Goal: Transaction & Acquisition: Book appointment/travel/reservation

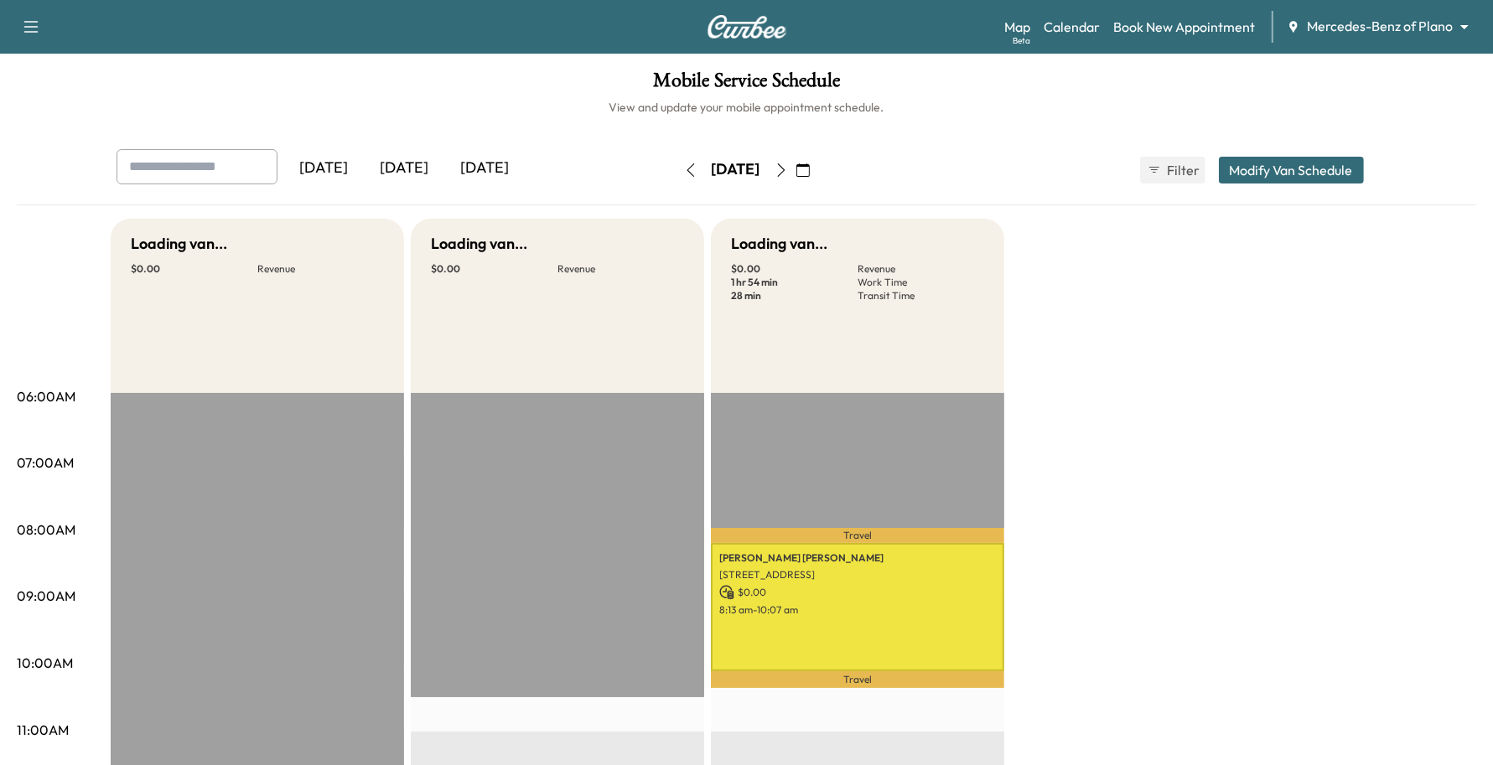
click at [1409, 28] on body "Support Log Out Map Beta Calendar Book New Appointment Mercedes-Benz of Plano *…" at bounding box center [746, 382] width 1493 height 765
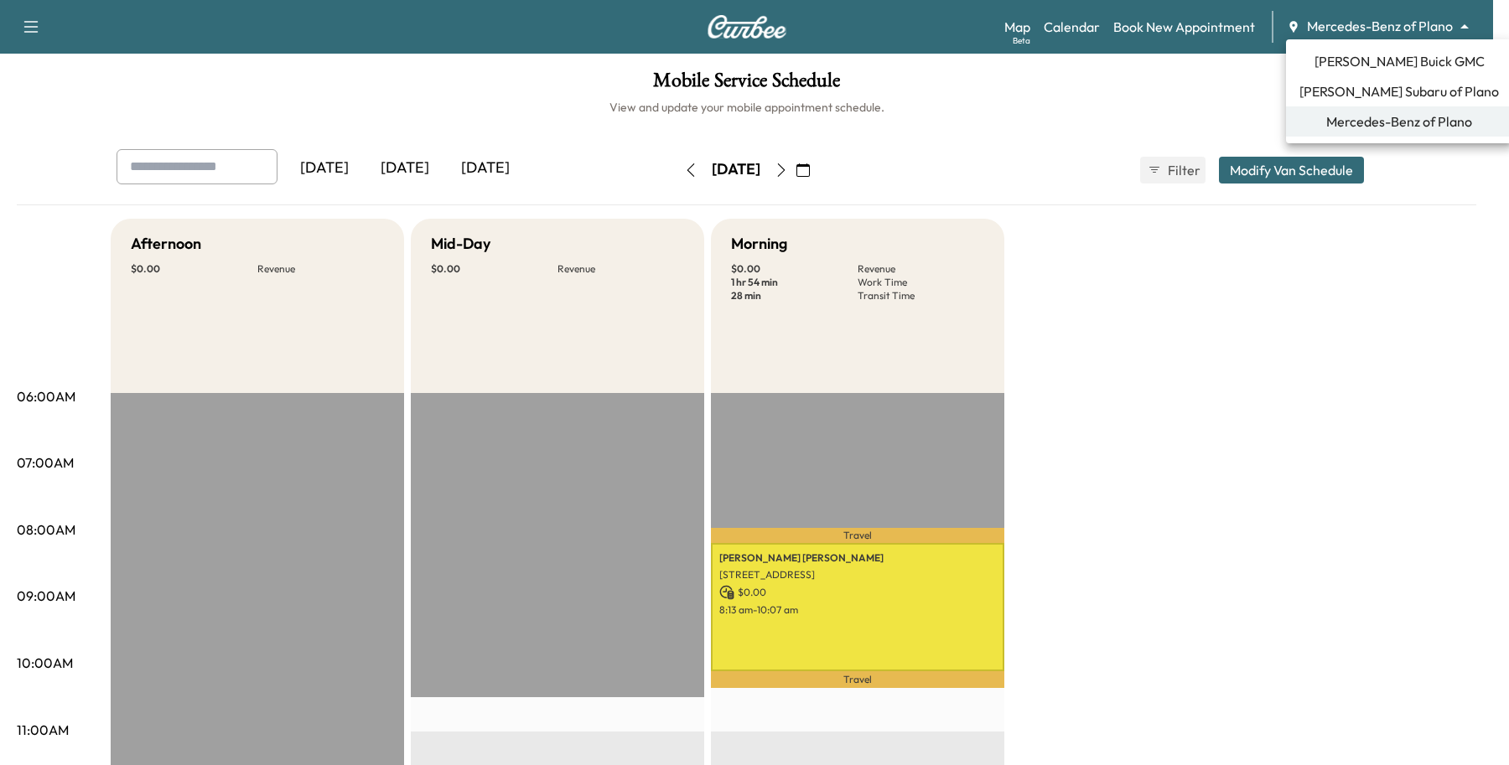
drag, startPoint x: 1396, startPoint y: 73, endPoint x: 1382, endPoint y: 102, distance: 32.6
click at [1382, 102] on ul "[PERSON_NAME] Buick GMC [PERSON_NAME] Subaru of Plano Mercedes-Benz of Plano" at bounding box center [1399, 91] width 226 height 104
click at [1386, 90] on span "[PERSON_NAME] Subaru of Plano" at bounding box center [1400, 91] width 200 height 20
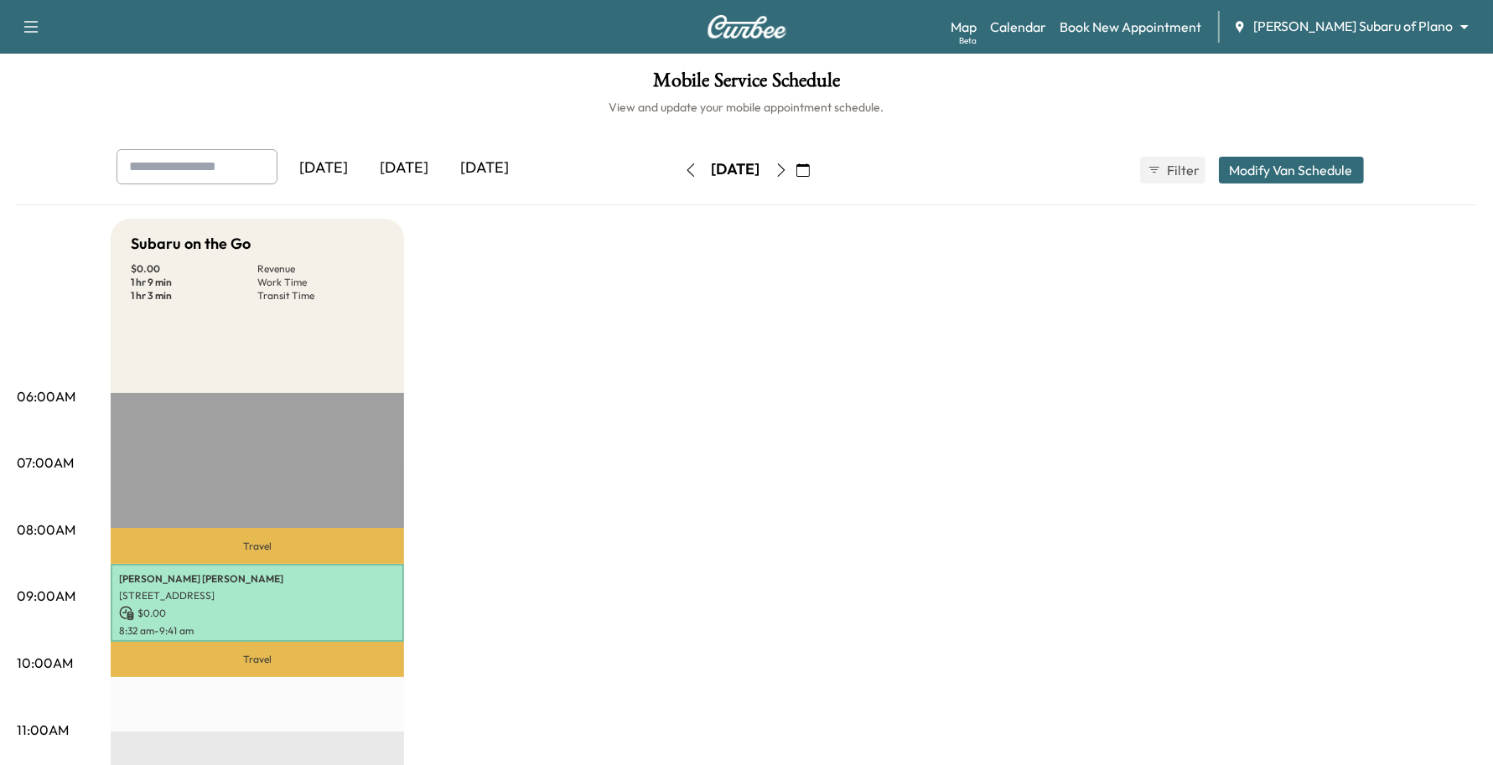
click at [1188, 39] on div "Map Beta Calendar Book New Appointment [PERSON_NAME] Subaru of Plano ******** ​" at bounding box center [1215, 27] width 529 height 32
click at [1201, 17] on link "Book New Appointment" at bounding box center [1131, 27] width 142 height 20
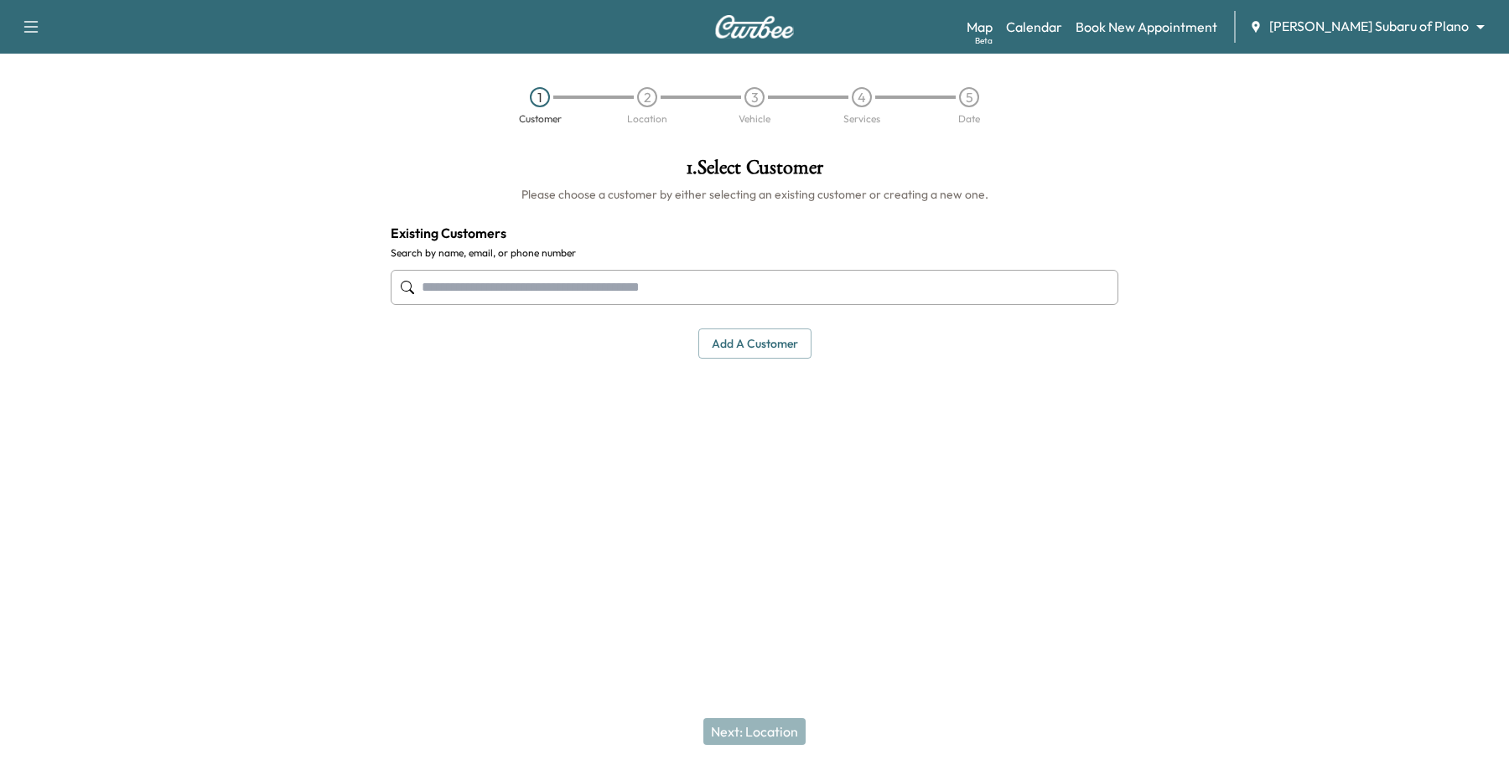
click at [768, 289] on input "text" at bounding box center [755, 287] width 728 height 35
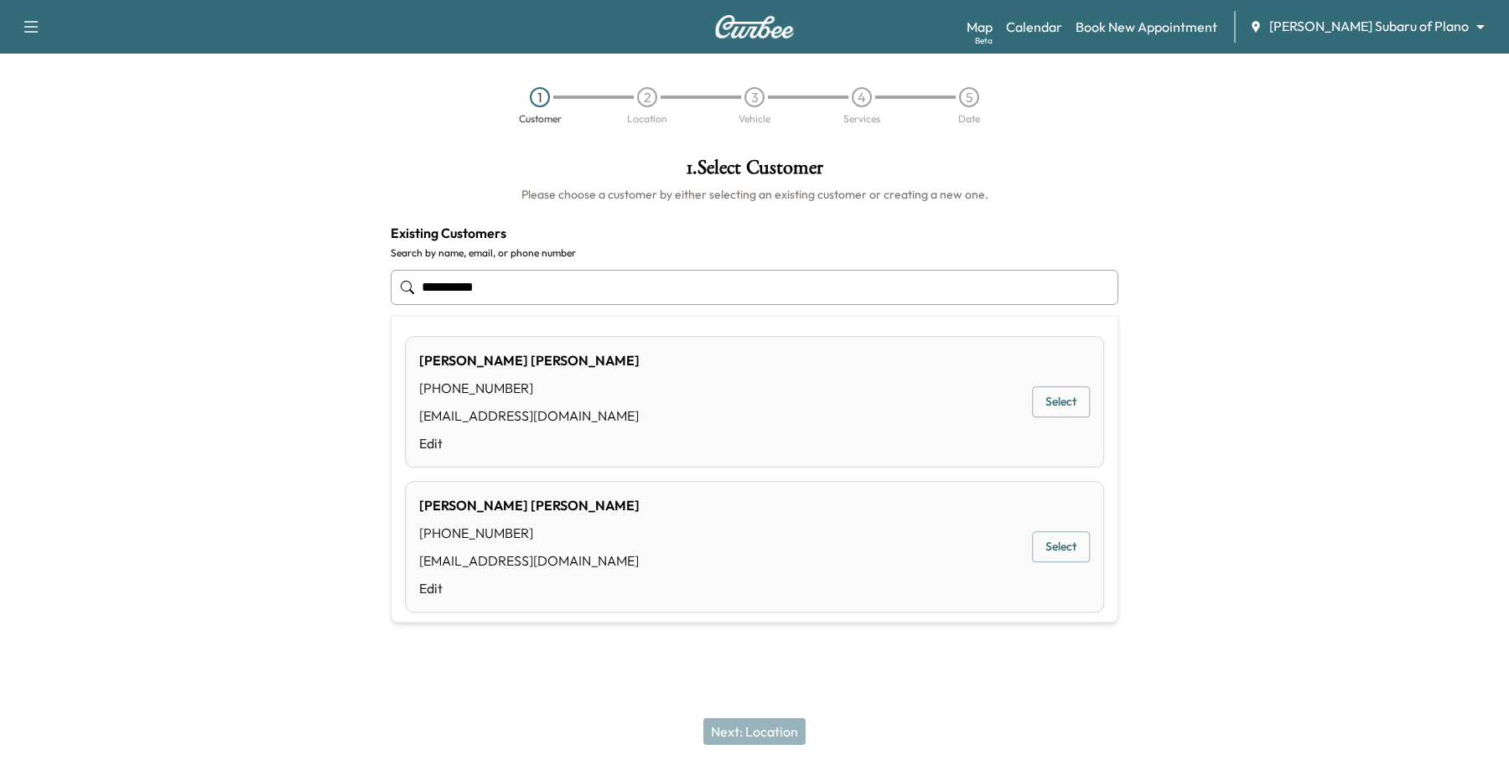
click at [1056, 555] on button "Select" at bounding box center [1061, 547] width 58 height 31
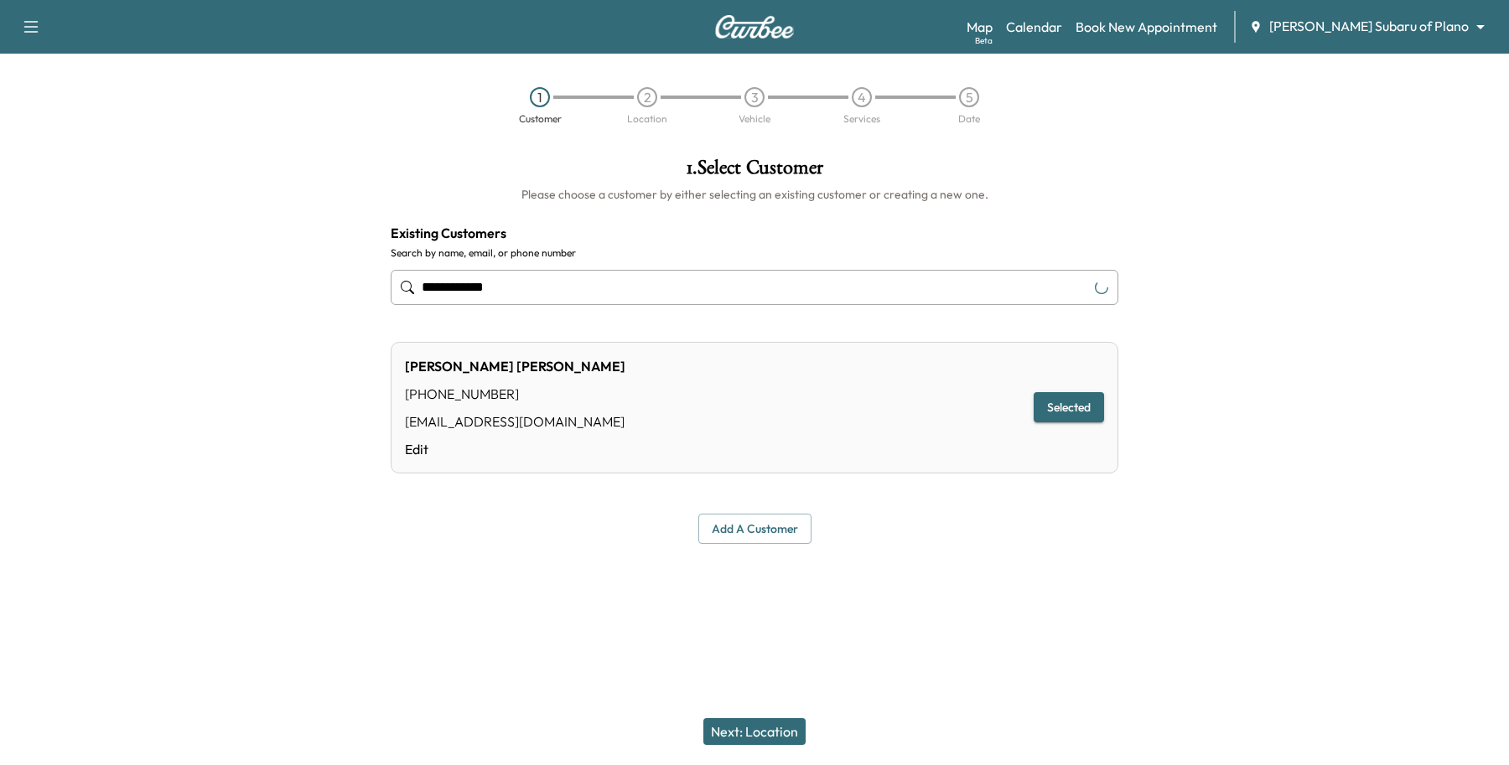
type input "**********"
click at [747, 736] on button "Next: Location" at bounding box center [754, 732] width 102 height 27
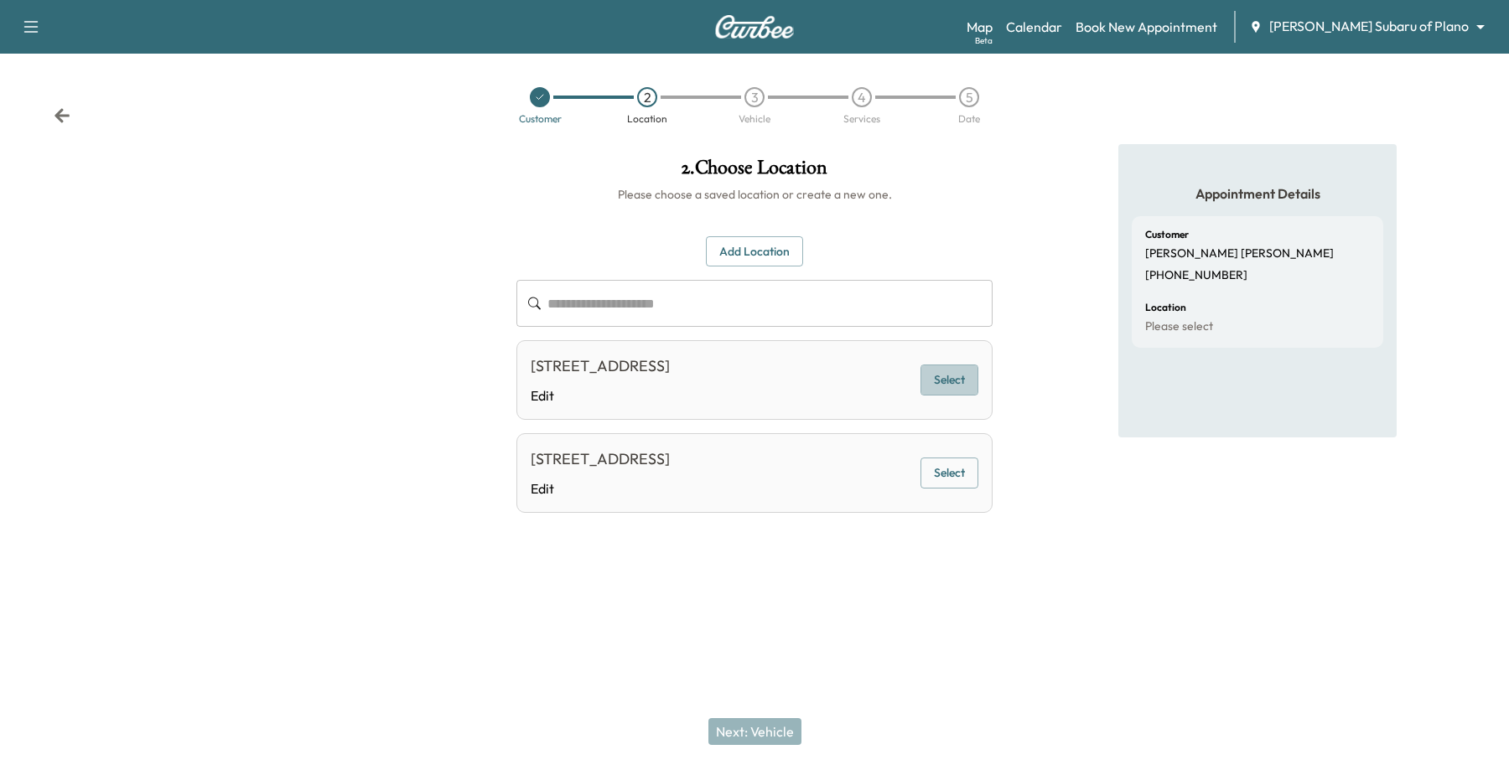
click at [947, 384] on button "Select" at bounding box center [950, 380] width 58 height 31
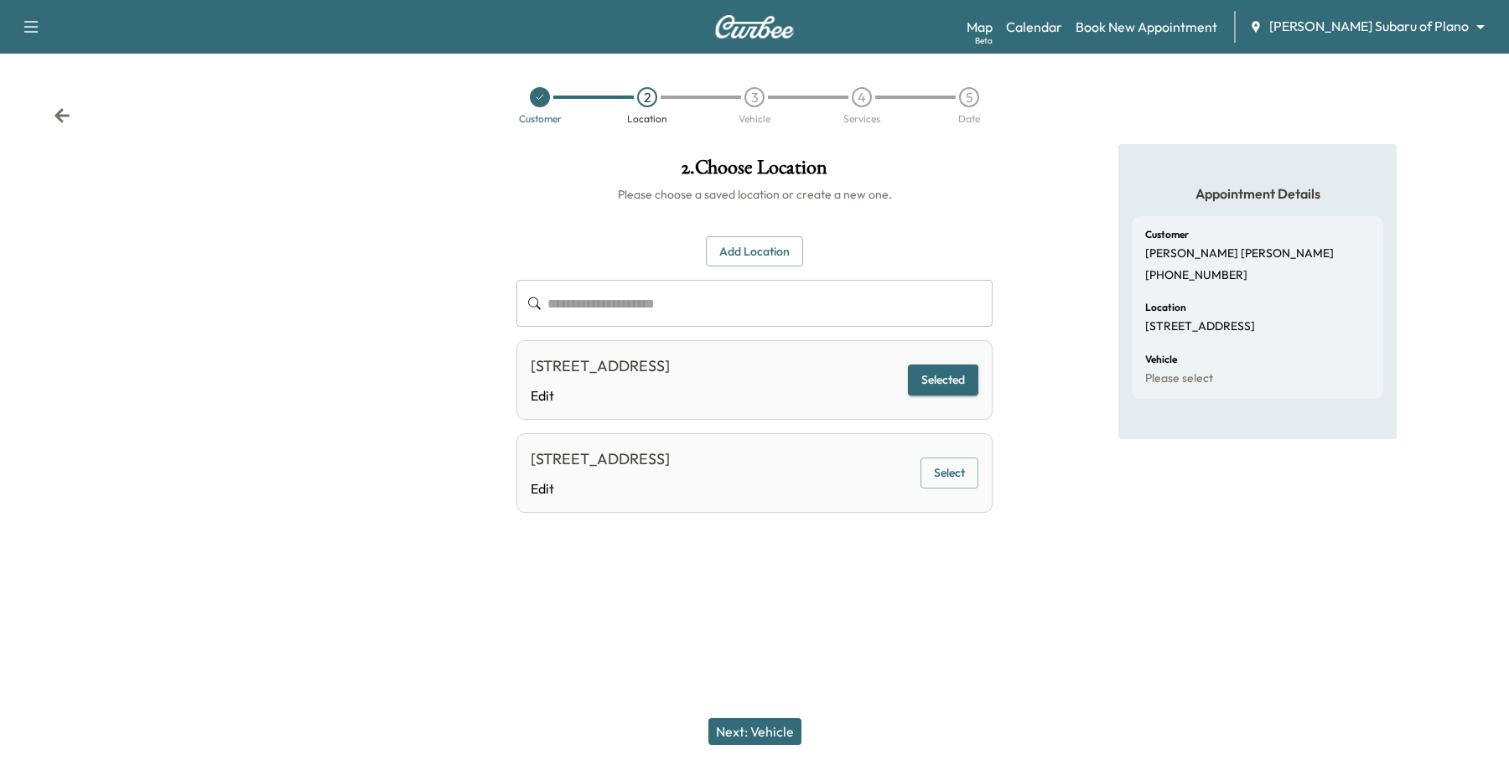
click at [753, 726] on button "Next: Vehicle" at bounding box center [754, 732] width 93 height 27
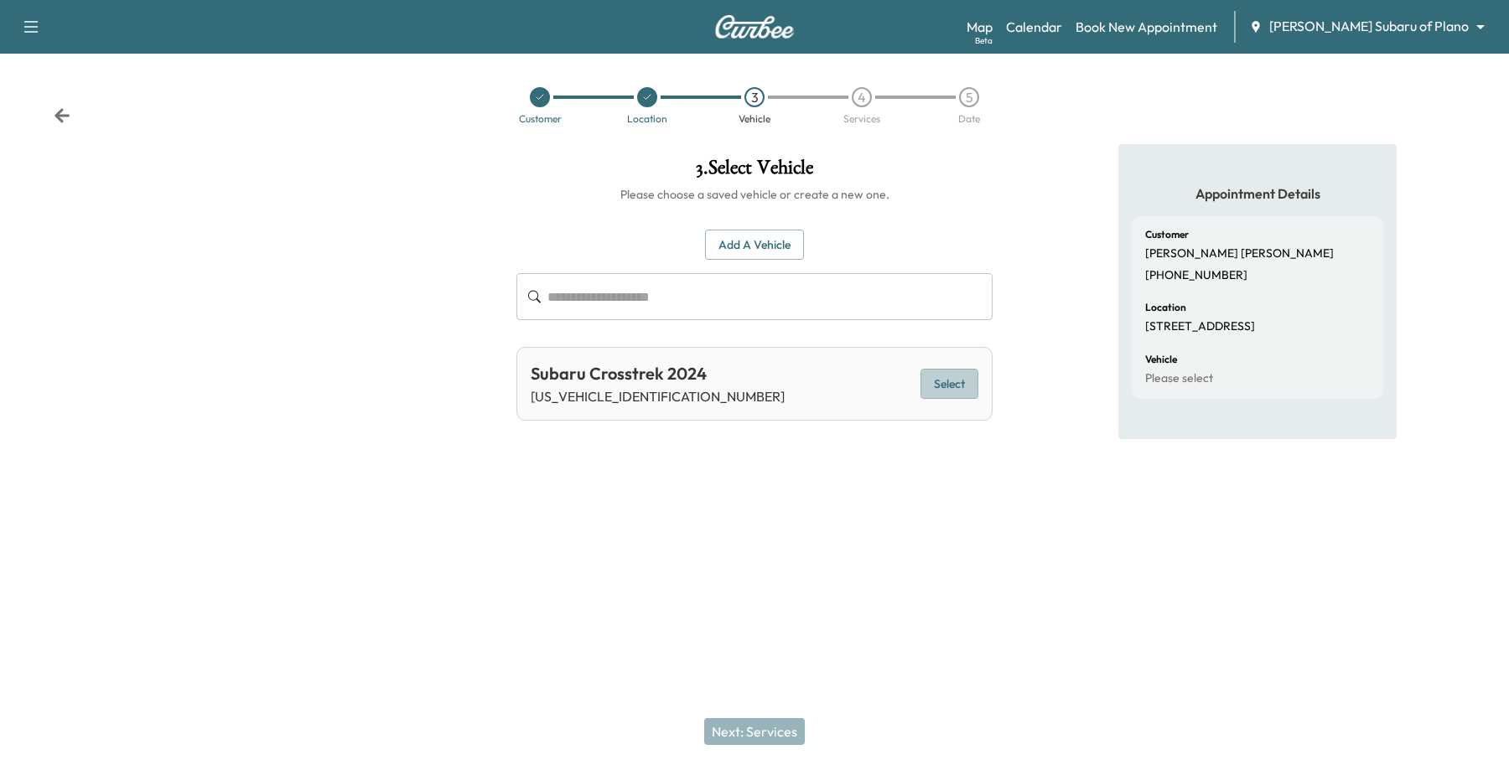
click at [933, 387] on button "Select" at bounding box center [950, 384] width 58 height 31
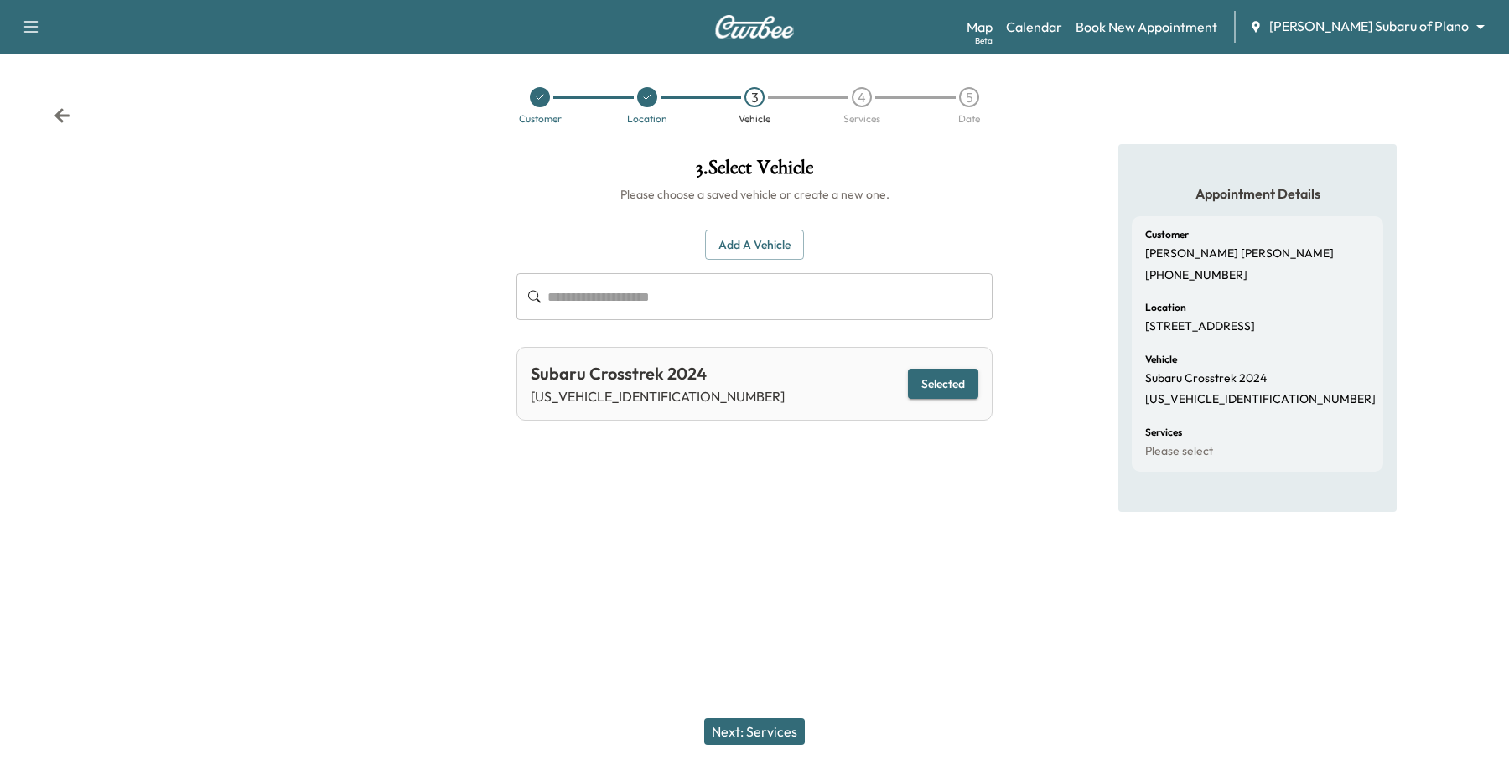
click at [707, 736] on button "Next: Services" at bounding box center [754, 732] width 101 height 27
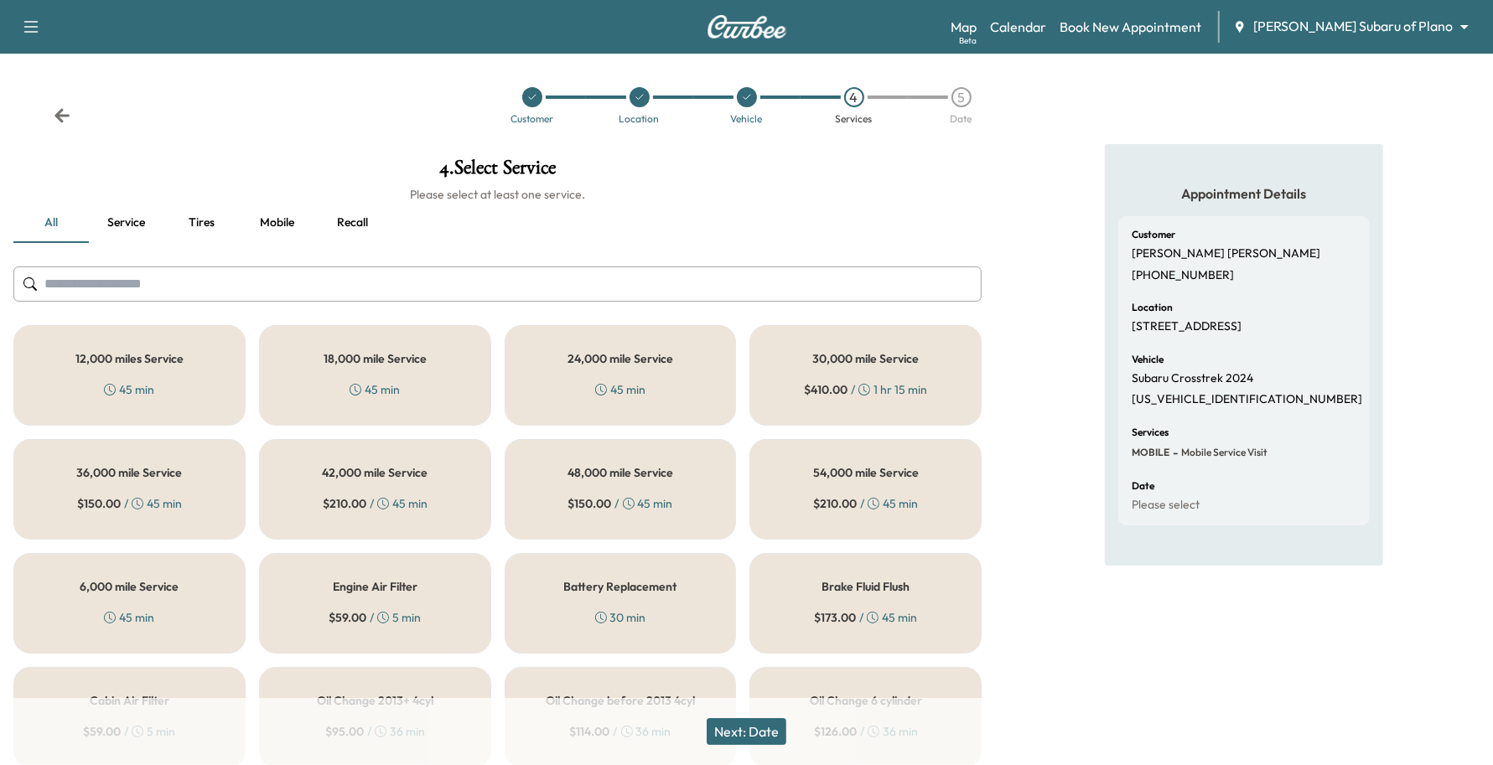
click at [201, 380] on div "12,000 miles Service 45 min" at bounding box center [129, 375] width 232 height 101
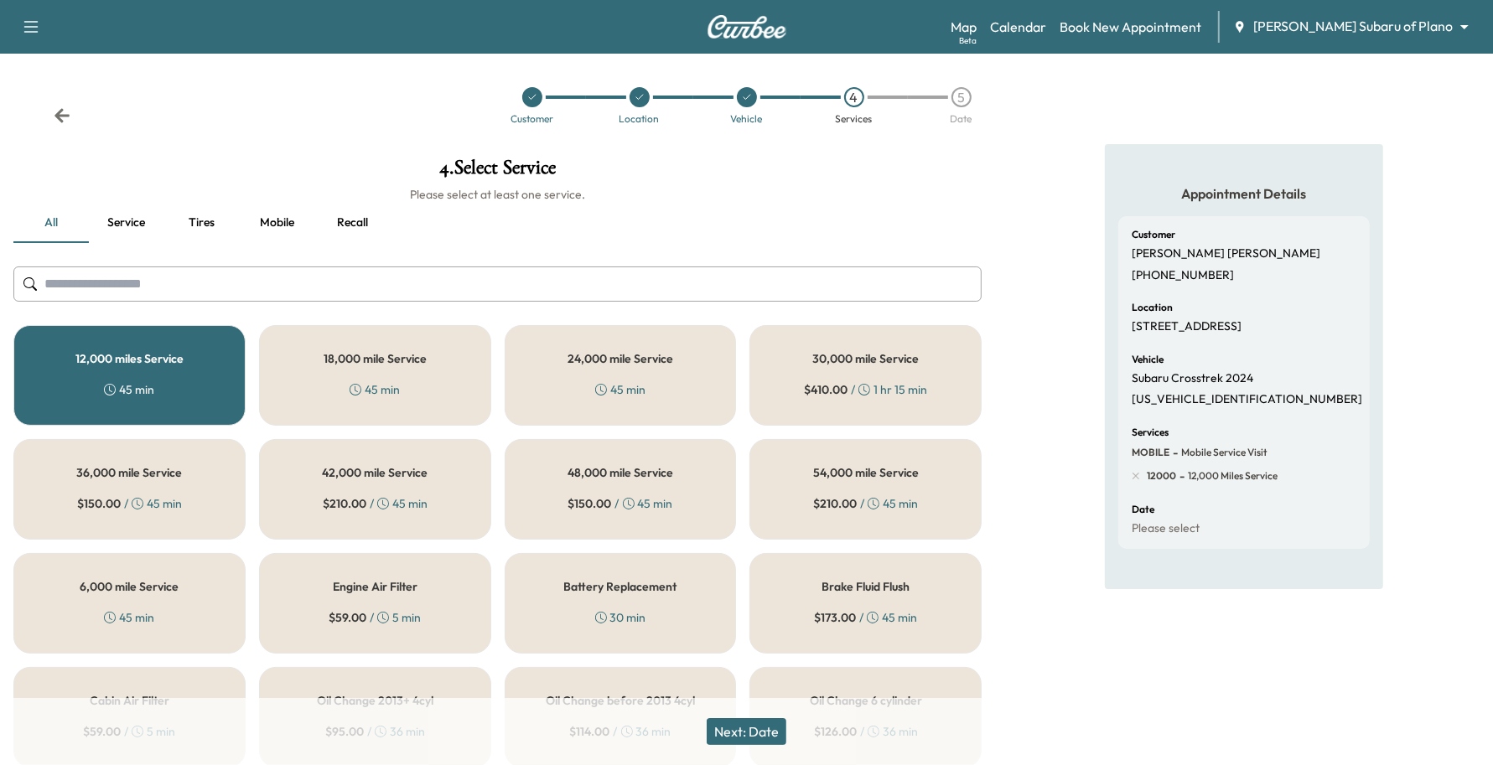
click at [755, 734] on button "Next: Date" at bounding box center [747, 732] width 80 height 27
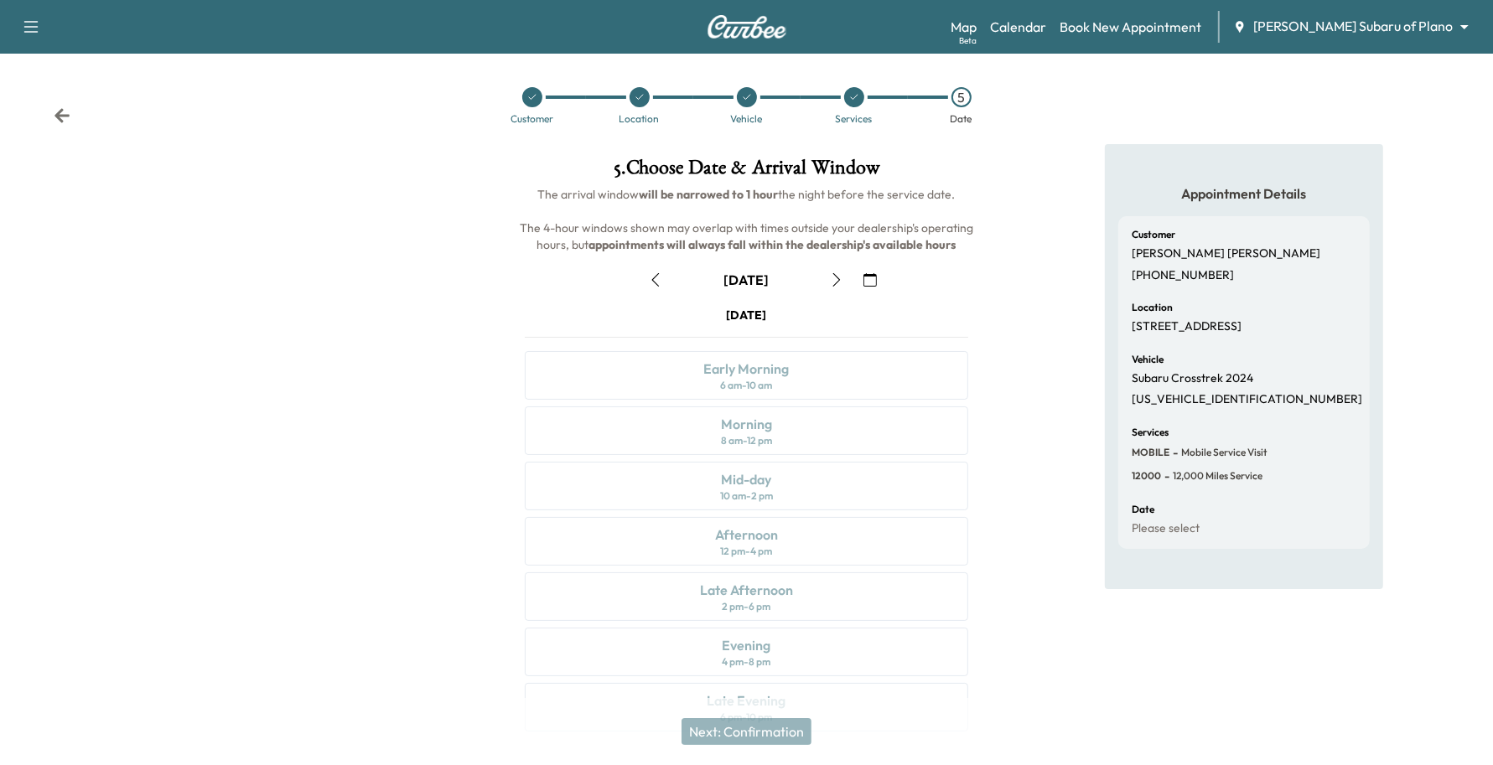
click at [874, 268] on button "button" at bounding box center [870, 280] width 29 height 27
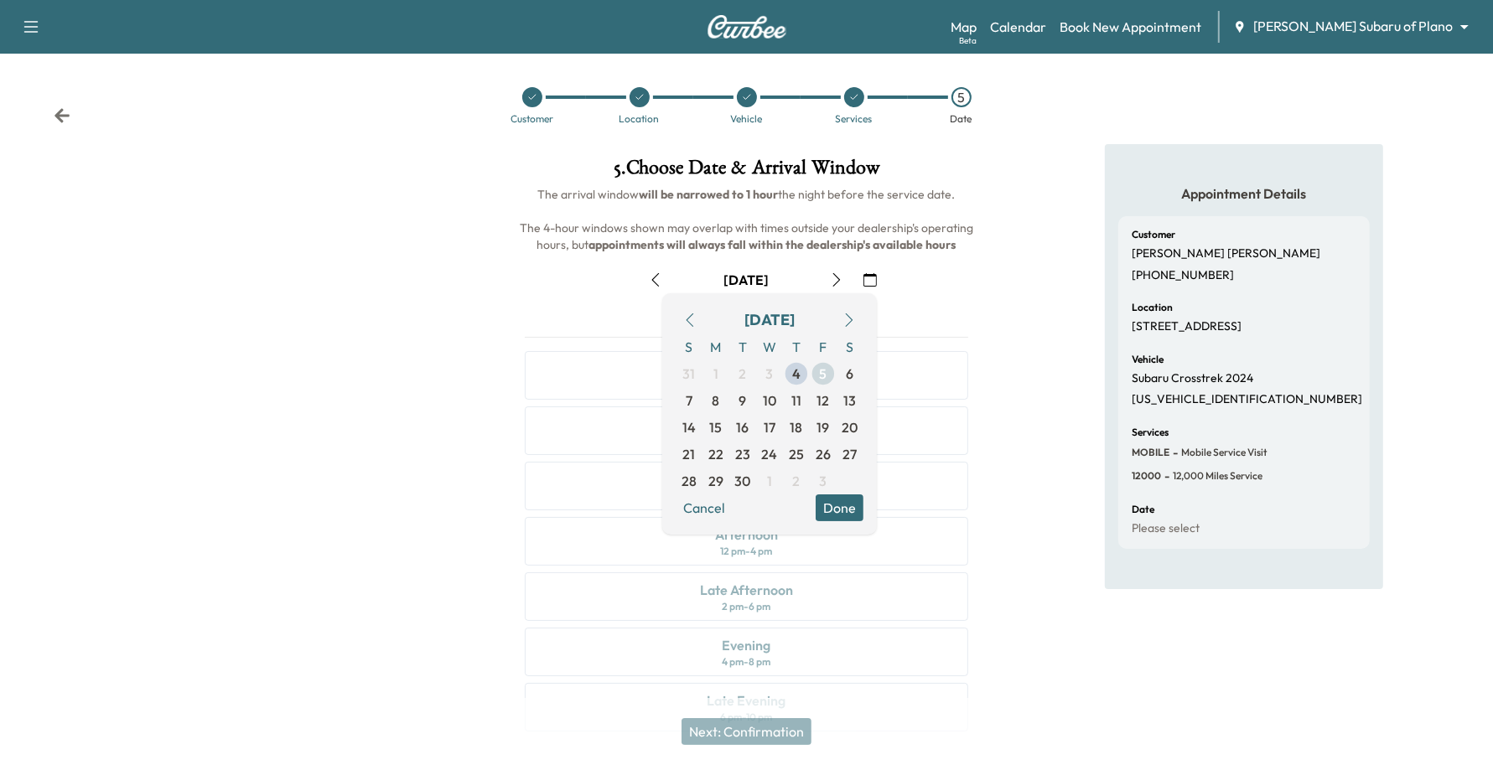
click at [823, 378] on span "5" at bounding box center [824, 374] width 8 height 20
click at [840, 496] on button "Done" at bounding box center [840, 508] width 48 height 27
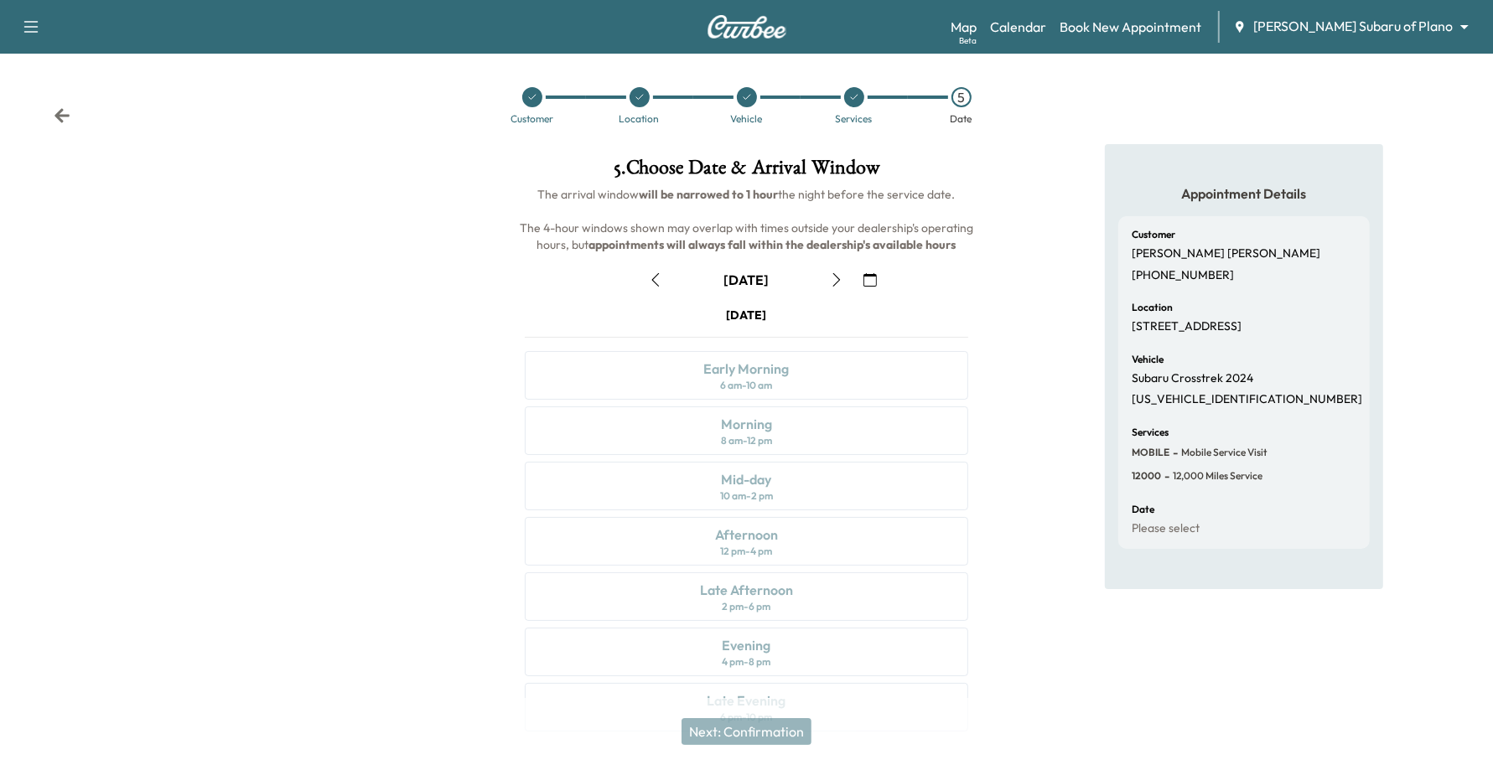
click at [868, 274] on icon "button" at bounding box center [870, 279] width 13 height 13
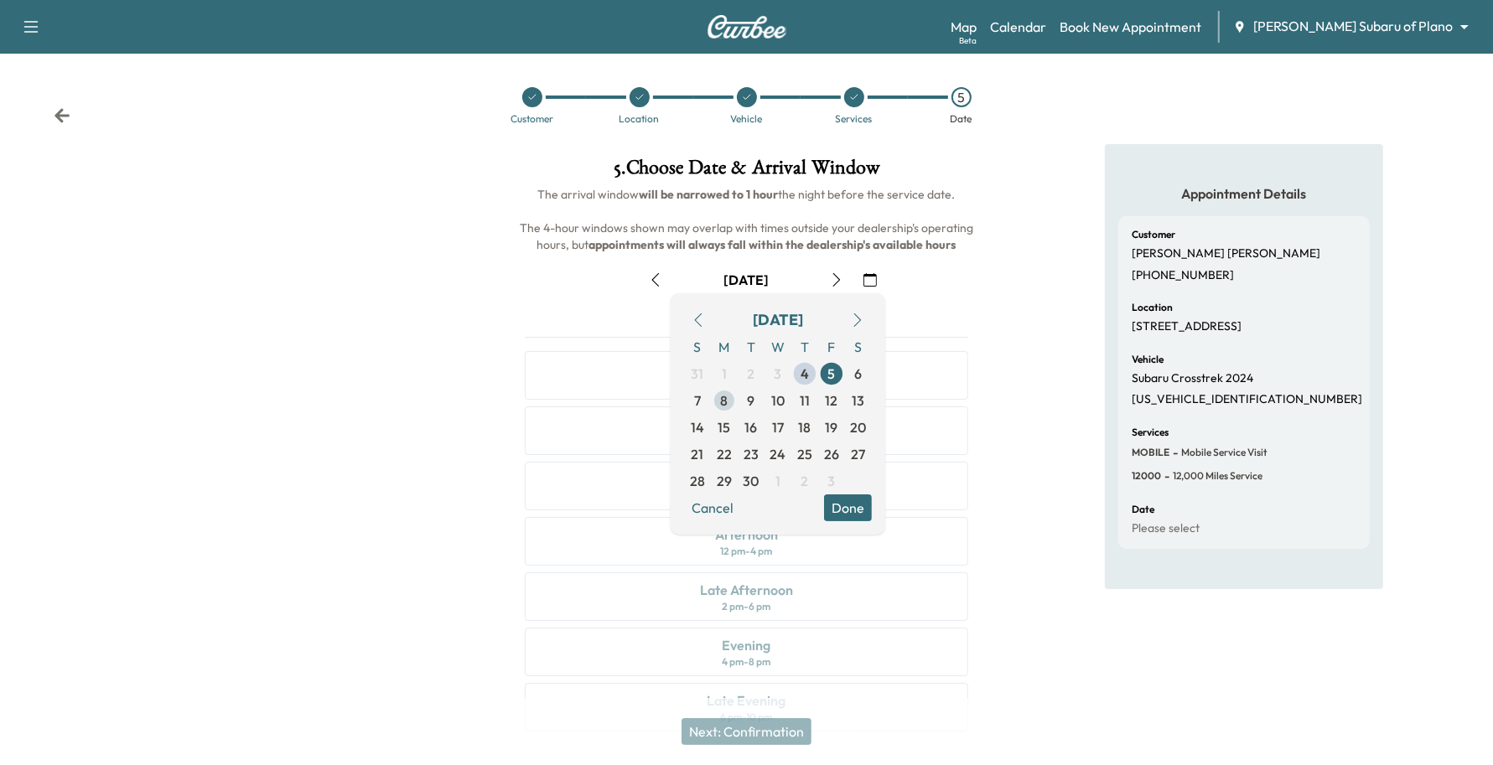
click at [726, 401] on span "8" at bounding box center [725, 401] width 8 height 20
click at [860, 500] on button "Done" at bounding box center [848, 508] width 48 height 27
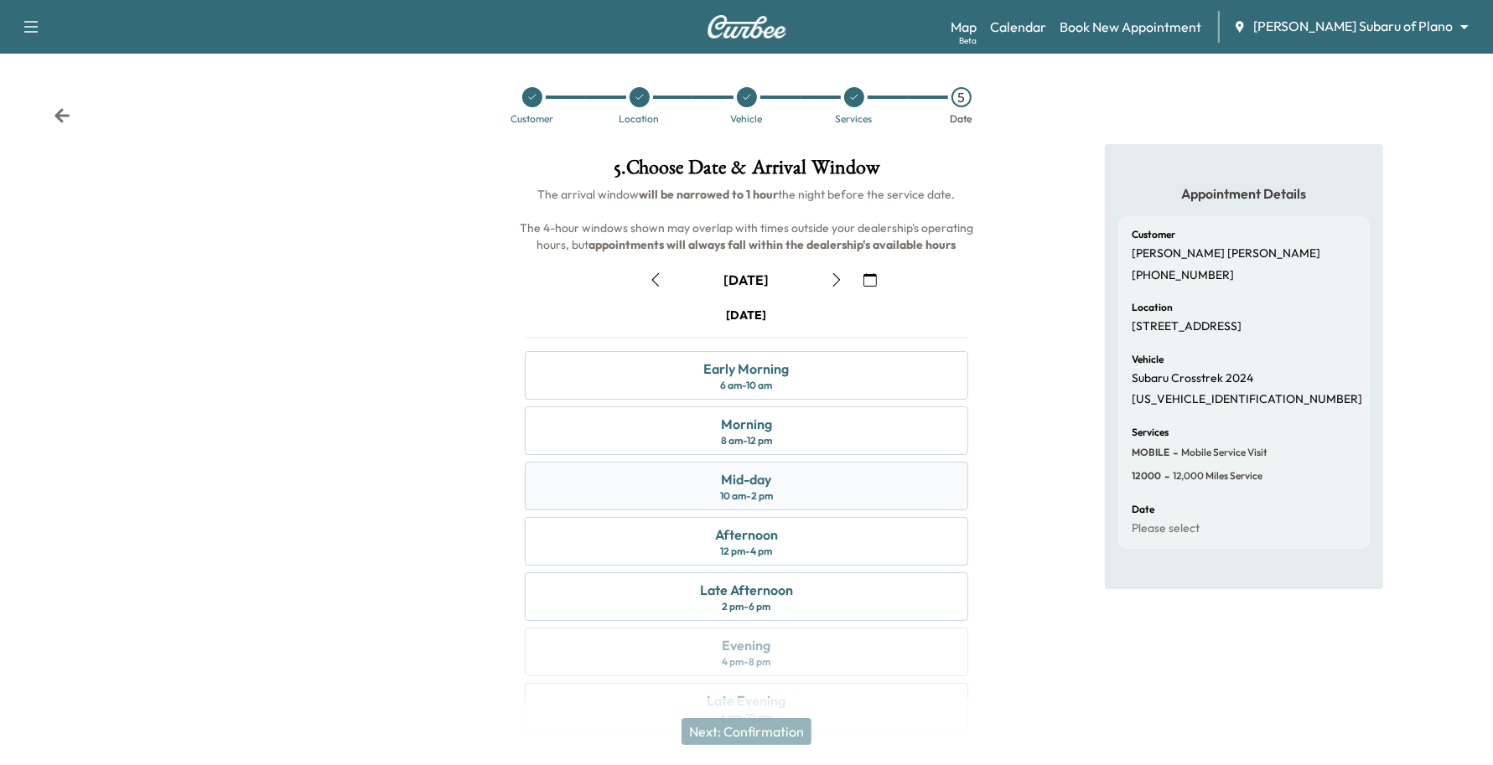
click at [751, 488] on div "Mid-day" at bounding box center [746, 480] width 50 height 20
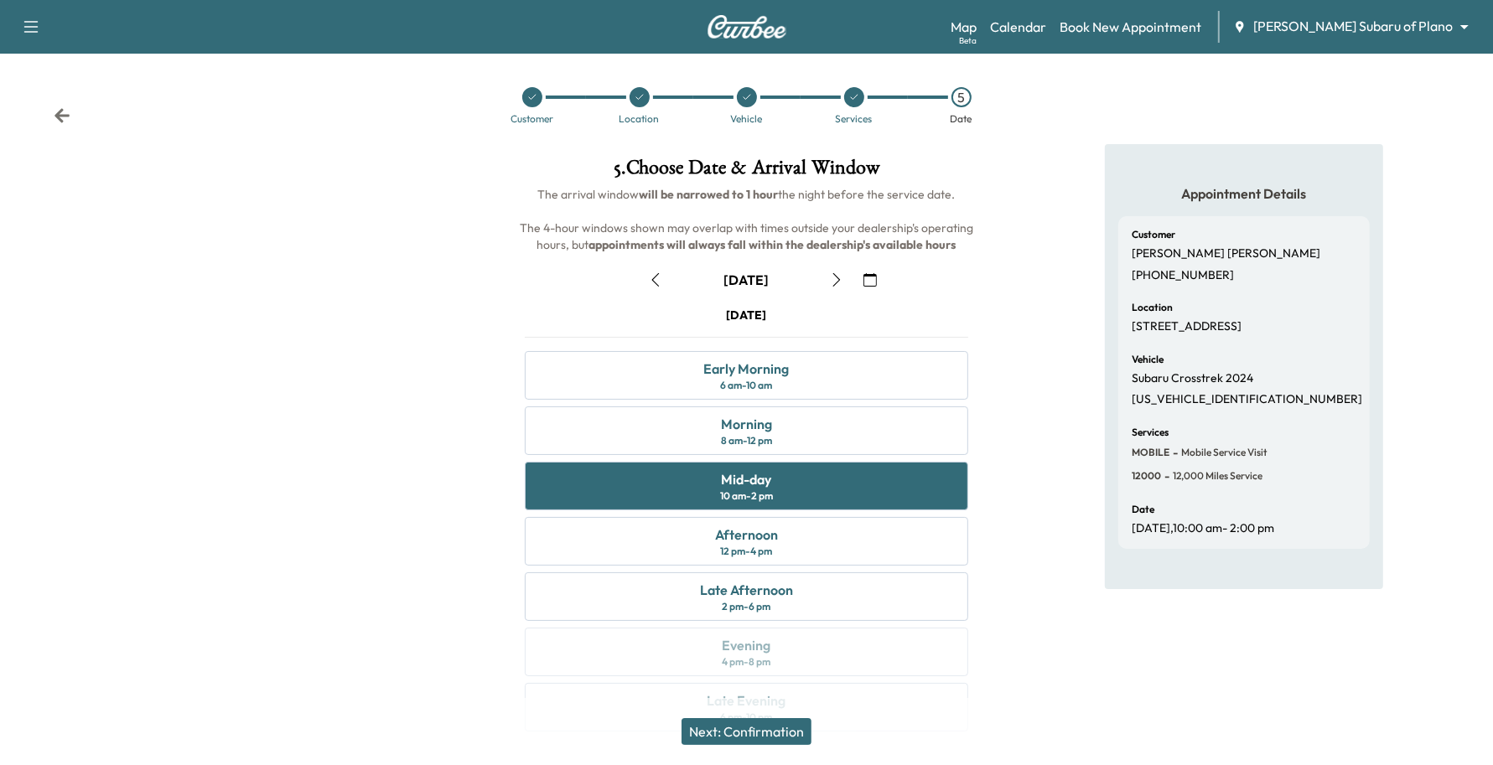
click at [772, 736] on button "Next: Confirmation" at bounding box center [747, 732] width 130 height 27
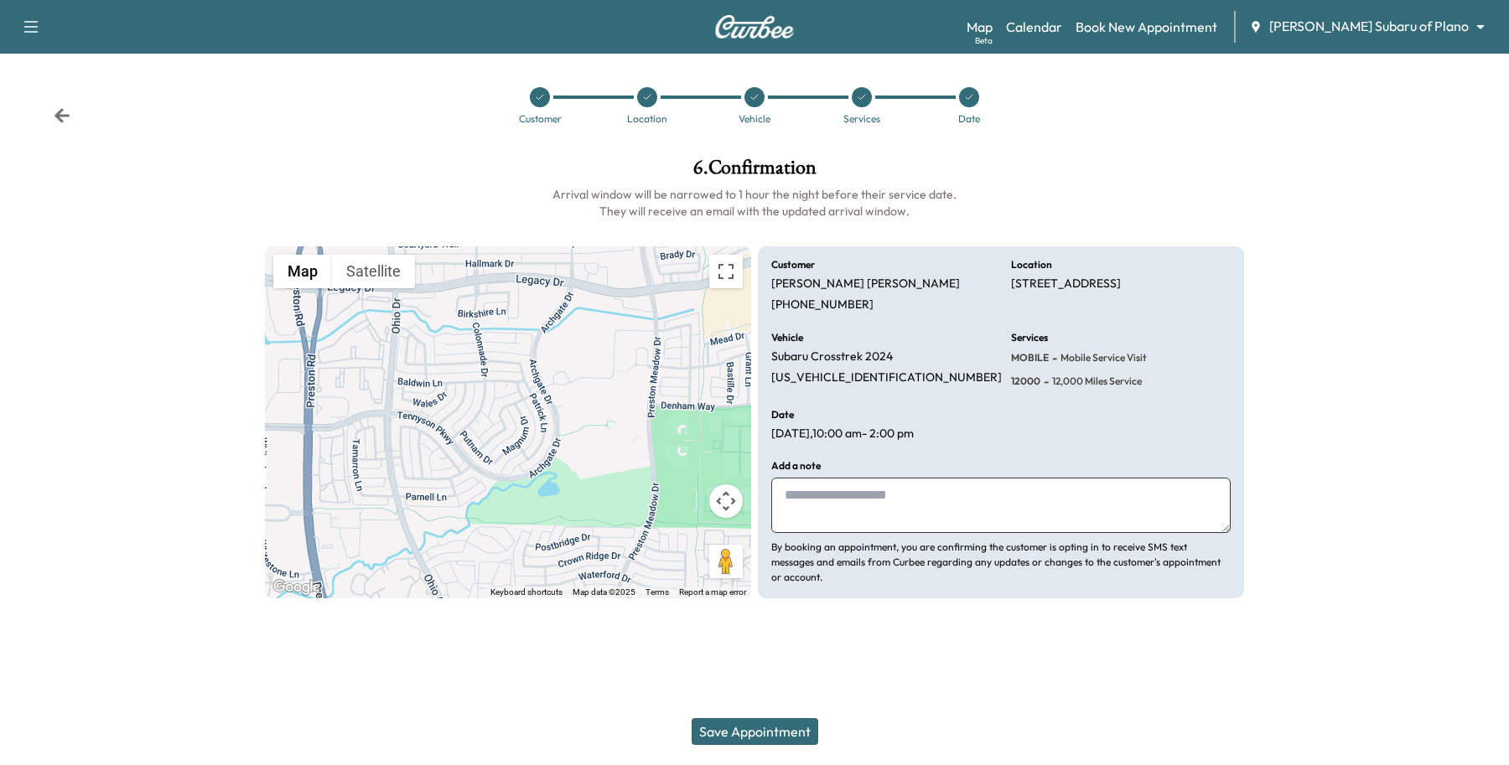
click at [773, 735] on button "Save Appointment" at bounding box center [755, 732] width 127 height 27
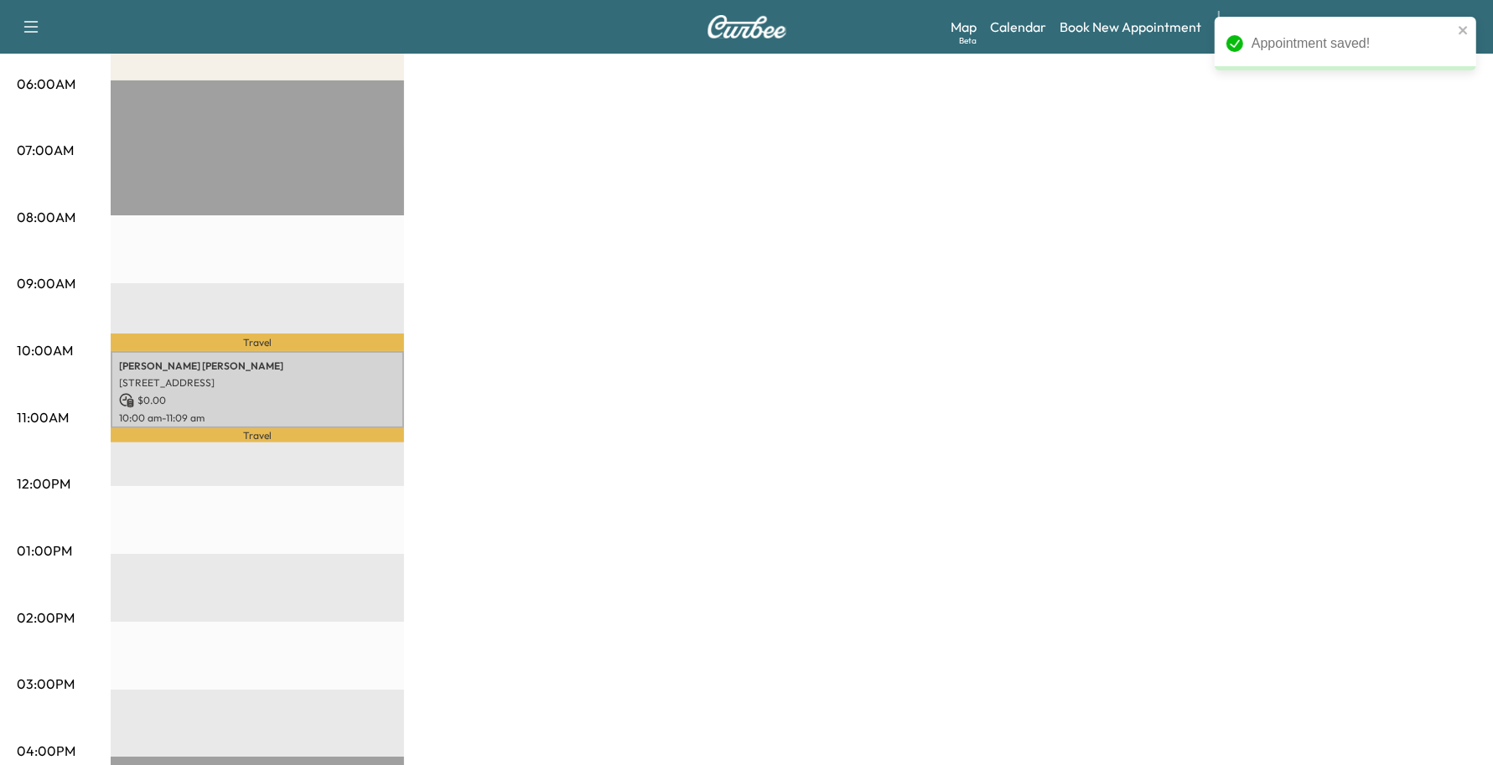
scroll to position [314, 0]
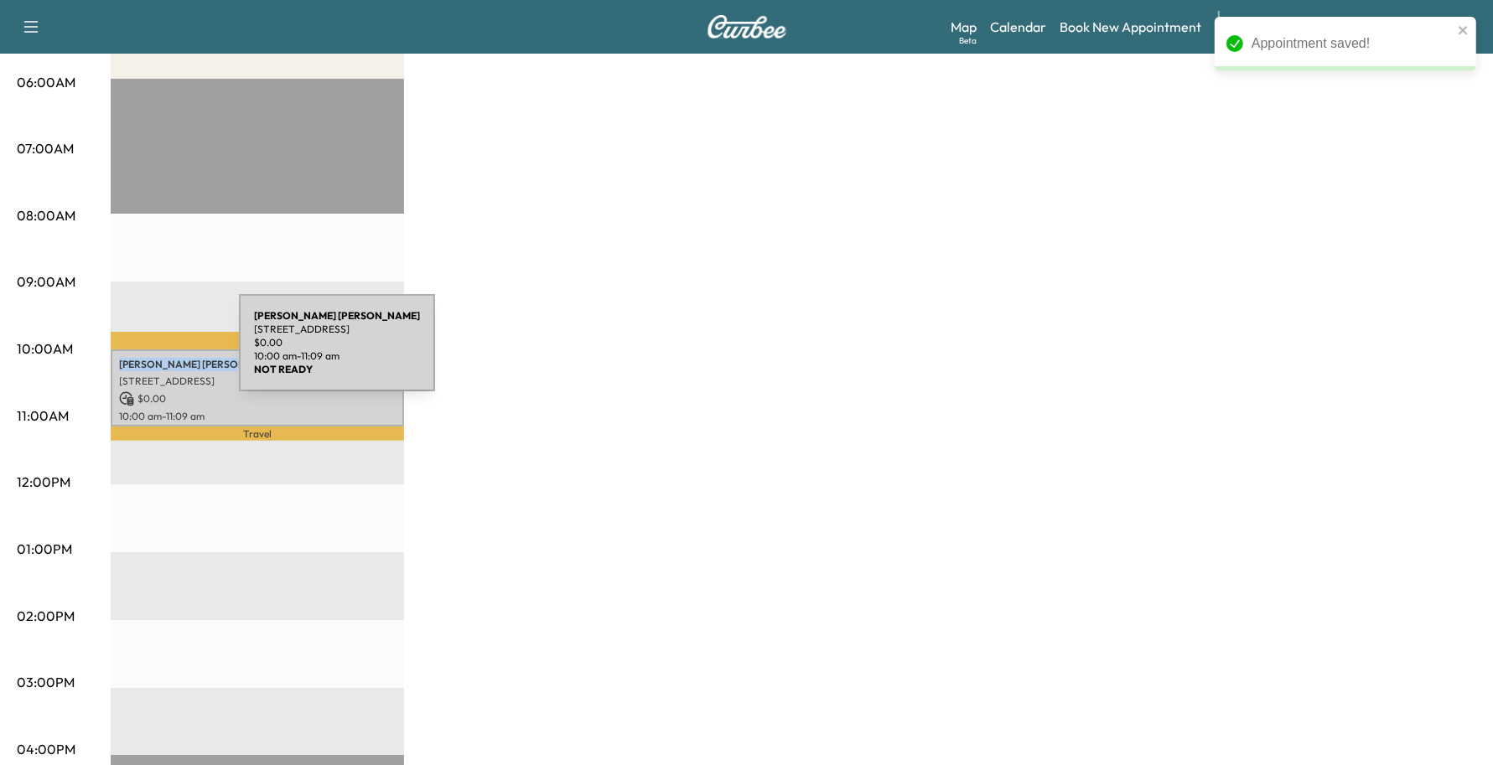
drag, startPoint x: 205, startPoint y: 358, endPoint x: 113, endPoint y: 353, distance: 92.4
click at [113, 353] on div "[PERSON_NAME] [STREET_ADDRESS] $ 0.00 10:00 am - 11:09 am" at bounding box center [257, 389] width 293 height 78
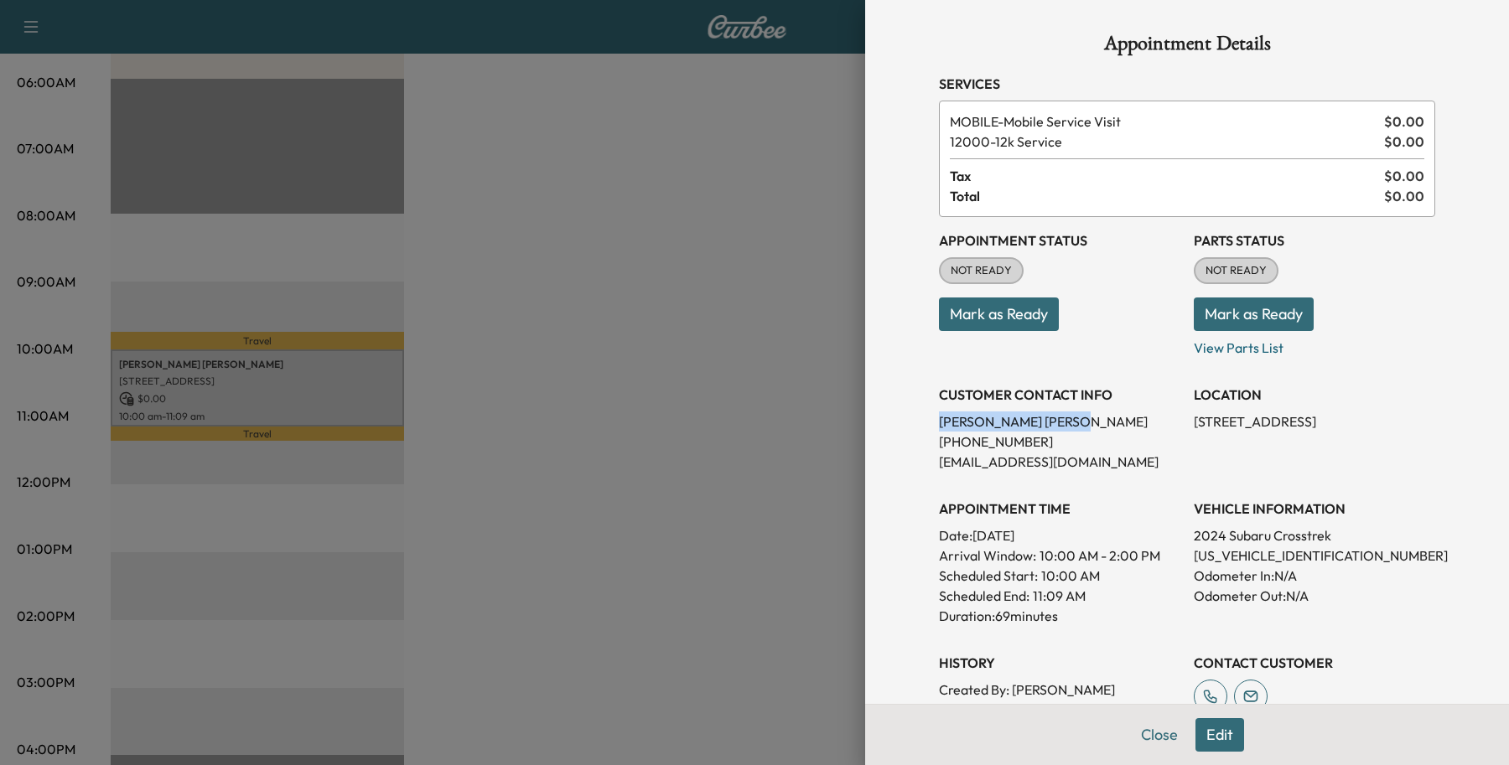
drag, startPoint x: 975, startPoint y: 417, endPoint x: 910, endPoint y: 422, distance: 65.6
click at [919, 422] on div "Appointment Details Services MOBILE - Mobile Service Visit $ 0.00 12000 - 12k S…" at bounding box center [1187, 482] width 537 height 965
copy p "[PERSON_NAME]"
click at [630, 454] on div at bounding box center [754, 382] width 1509 height 765
